Goal: Check status

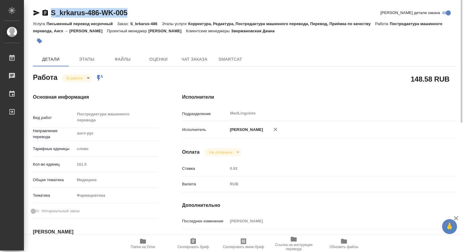
drag, startPoint x: 133, startPoint y: 13, endPoint x: 52, endPoint y: 13, distance: 81.3
click at [52, 13] on div "S_krkarus-486-WK-005 Кратко детали заказа" at bounding box center [244, 13] width 423 height 10
copy link "S_krkarus-486-WK-005"
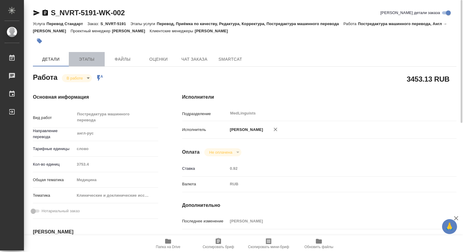
click at [90, 60] on span "Этапы" at bounding box center [86, 59] width 29 height 7
click at [83, 57] on span "Этапы" at bounding box center [86, 59] width 29 height 7
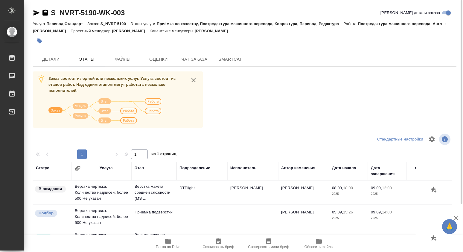
scroll to position [59, 0]
